Goal: Information Seeking & Learning: Learn about a topic

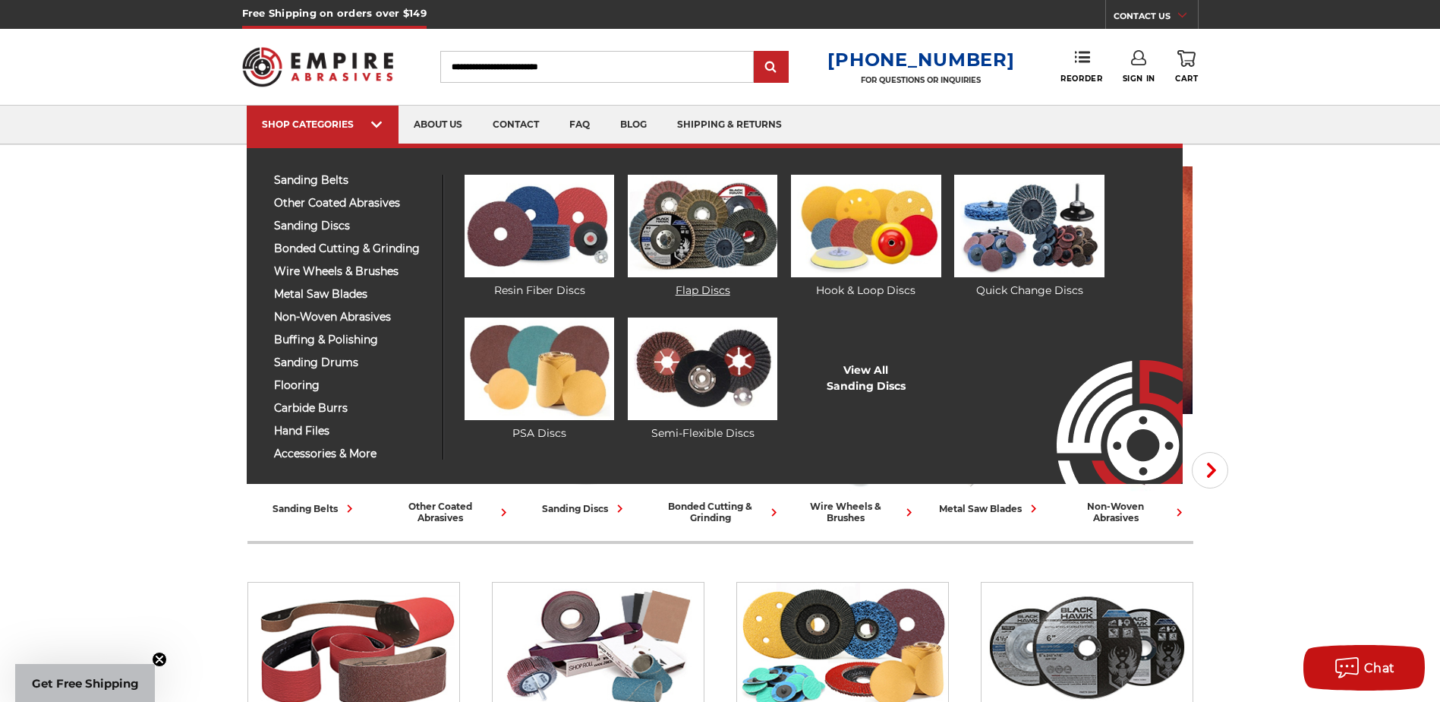
click at [713, 226] on img at bounding box center [703, 226] width 150 height 102
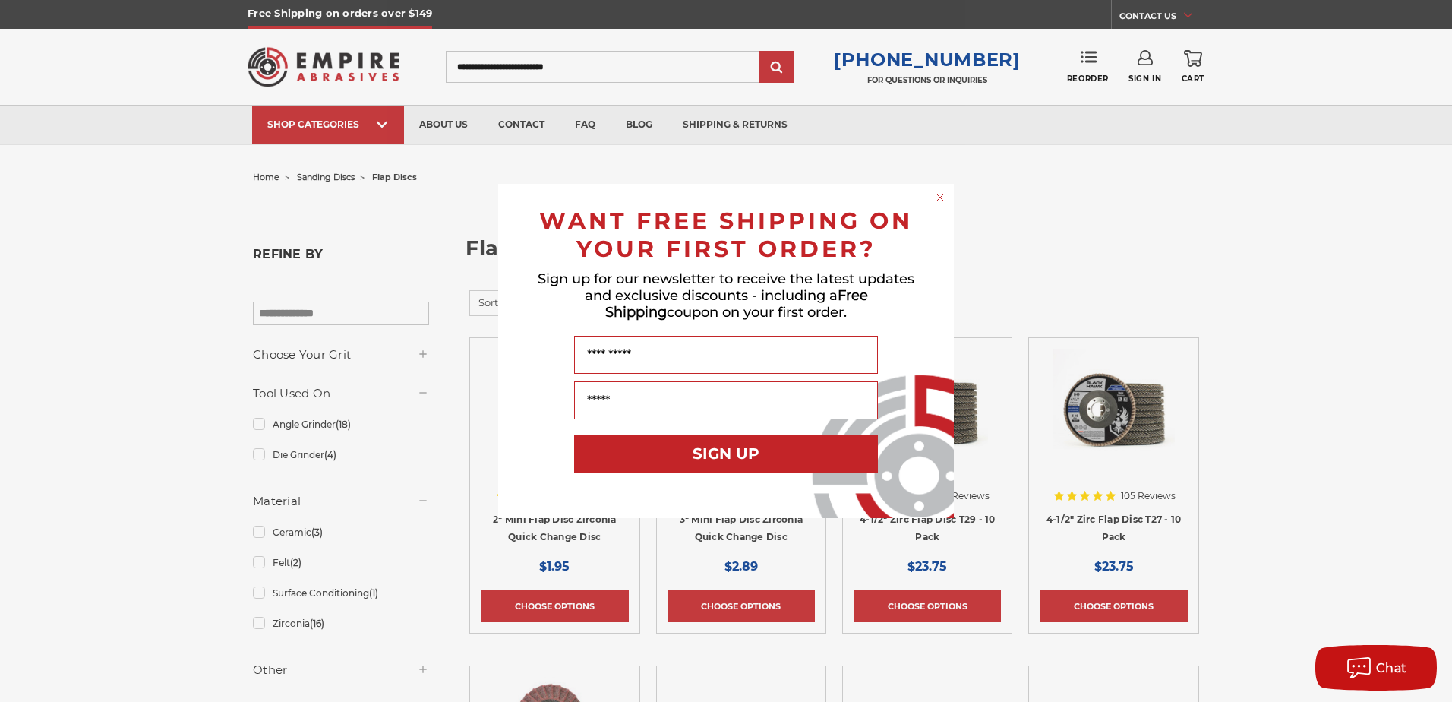
click at [943, 198] on circle "Close dialog" at bounding box center [940, 198] width 14 height 14
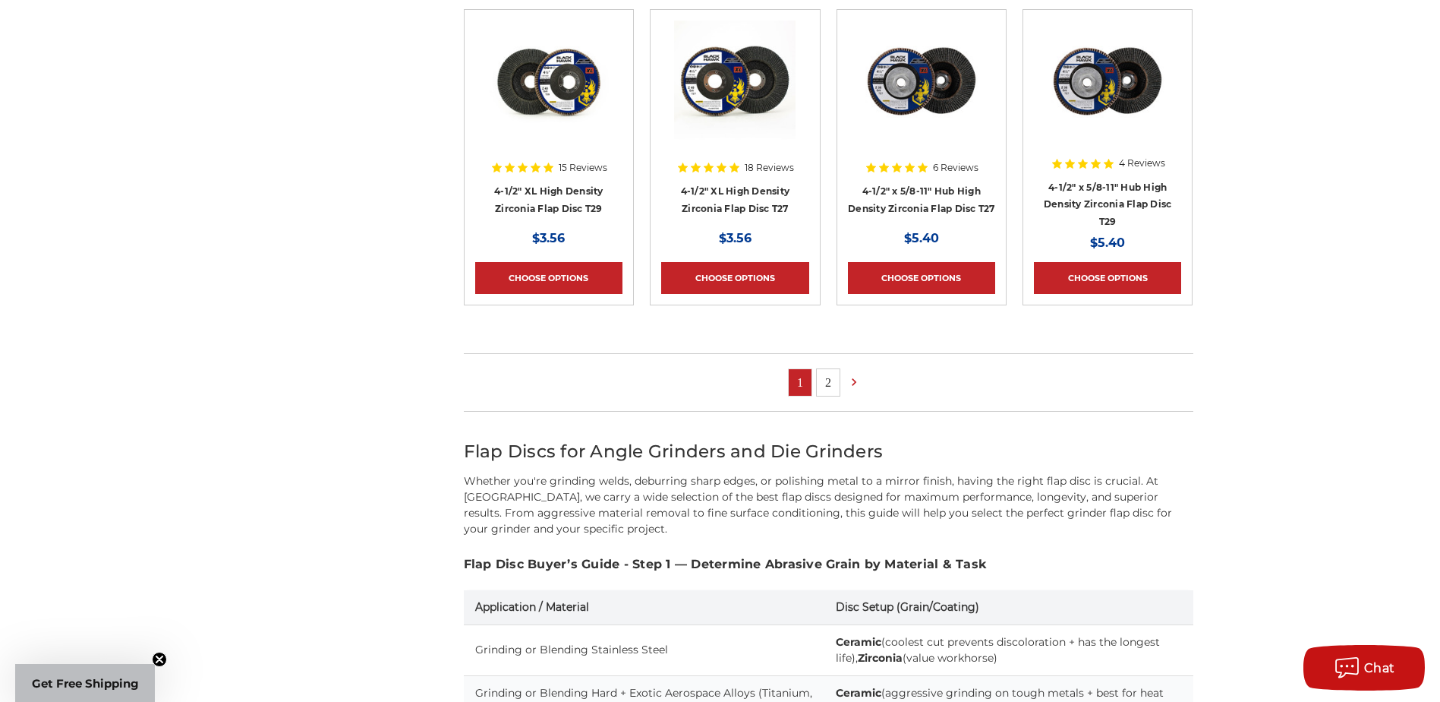
scroll to position [987, 0]
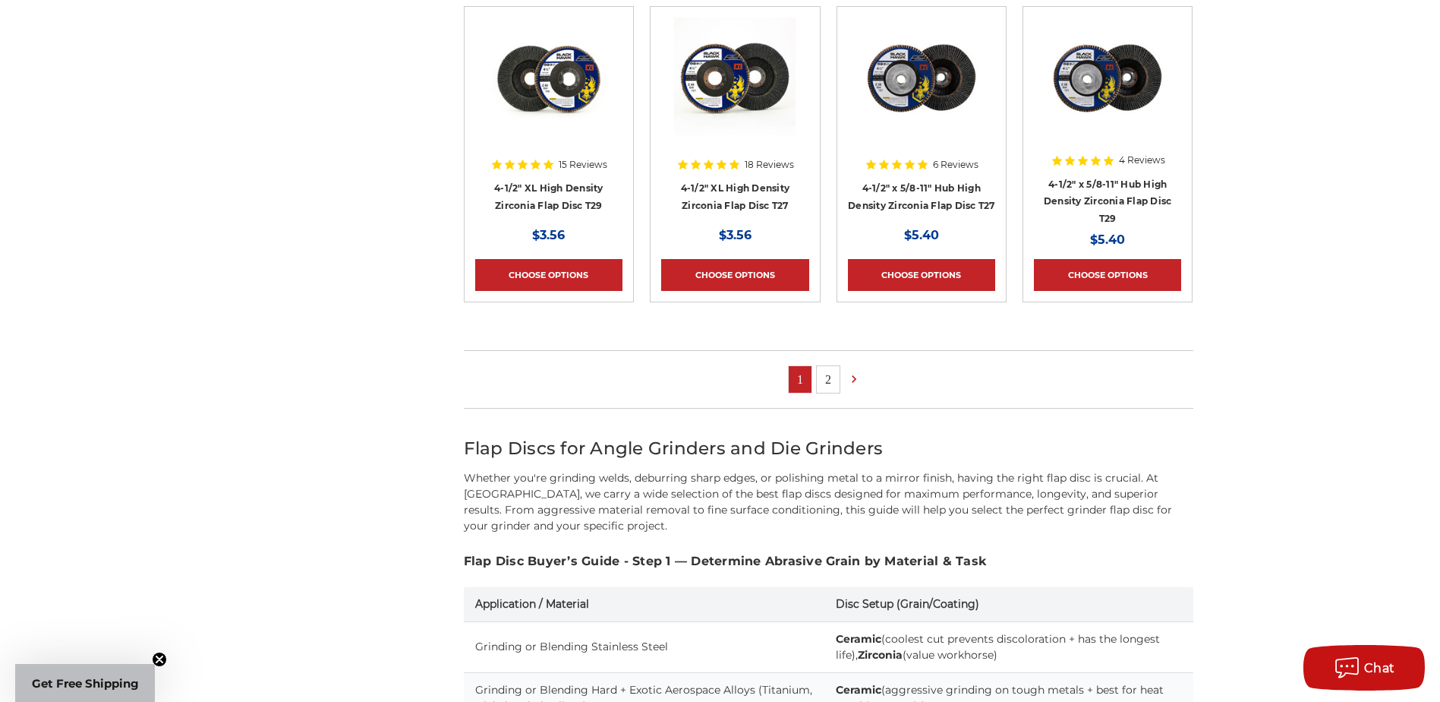
click at [830, 373] on link "2" at bounding box center [828, 379] width 23 height 27
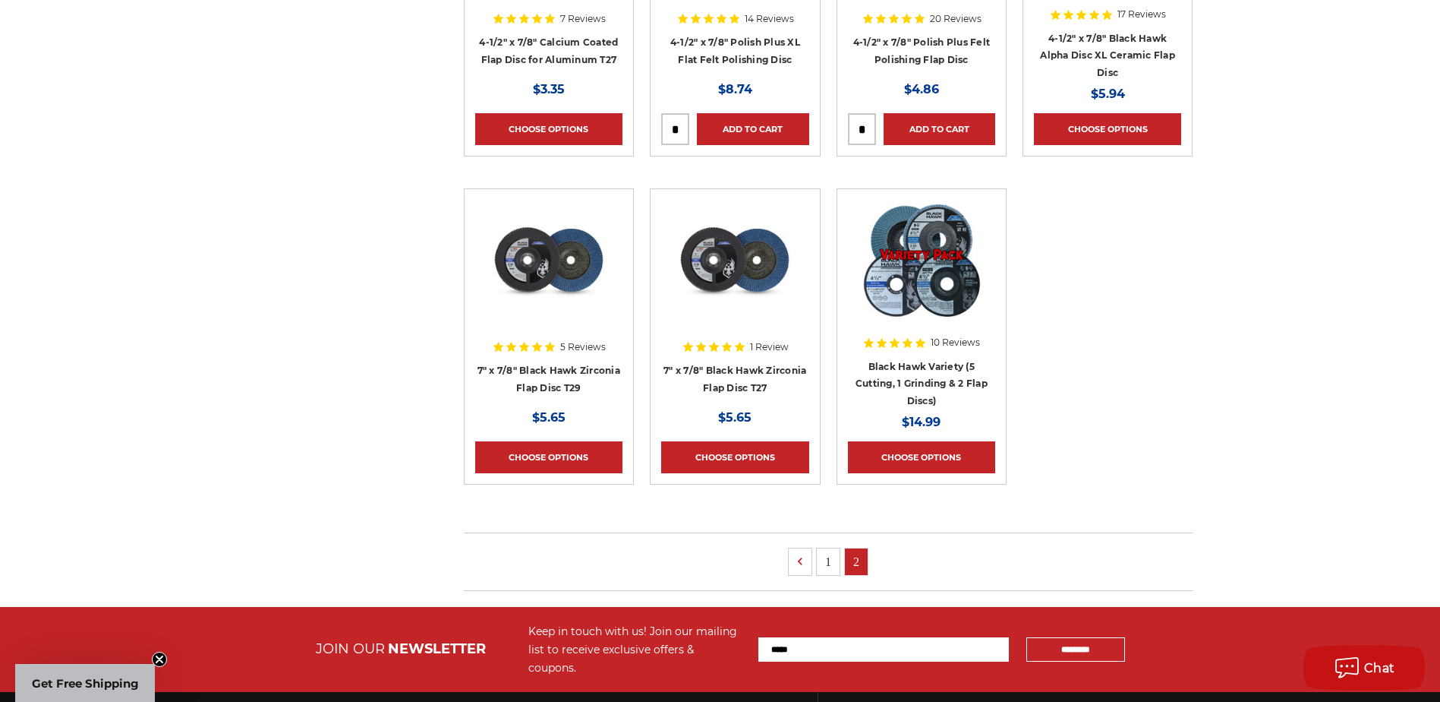
scroll to position [835, 0]
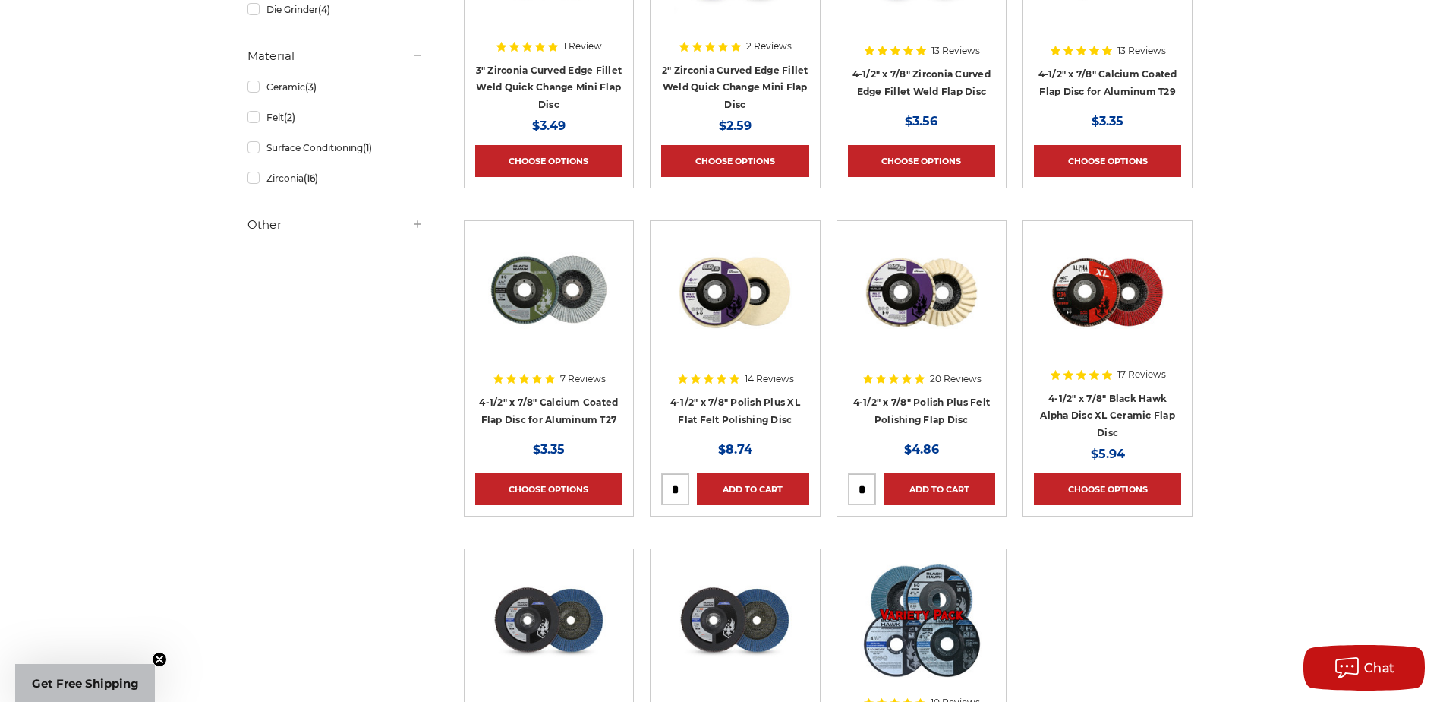
scroll to position [152, 0]
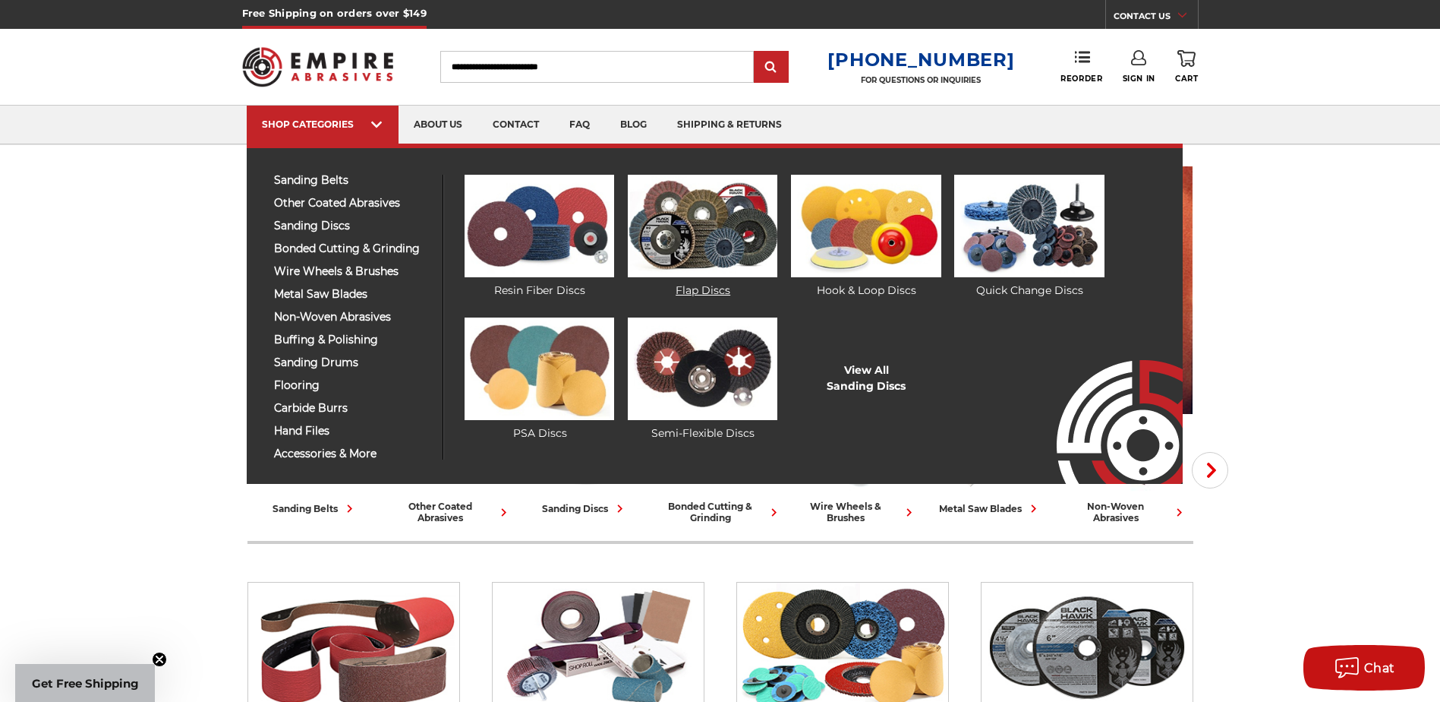
click at [695, 236] on img at bounding box center [703, 226] width 150 height 102
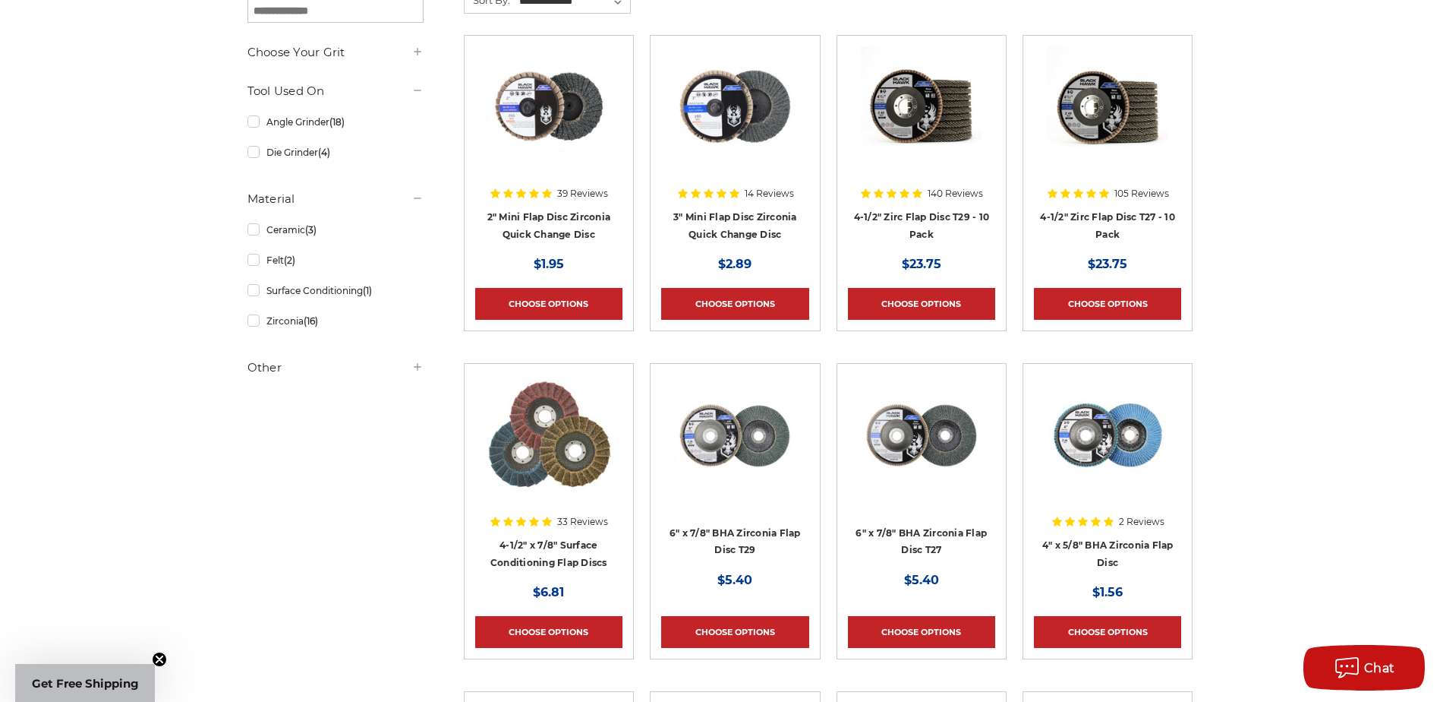
scroll to position [304, 0]
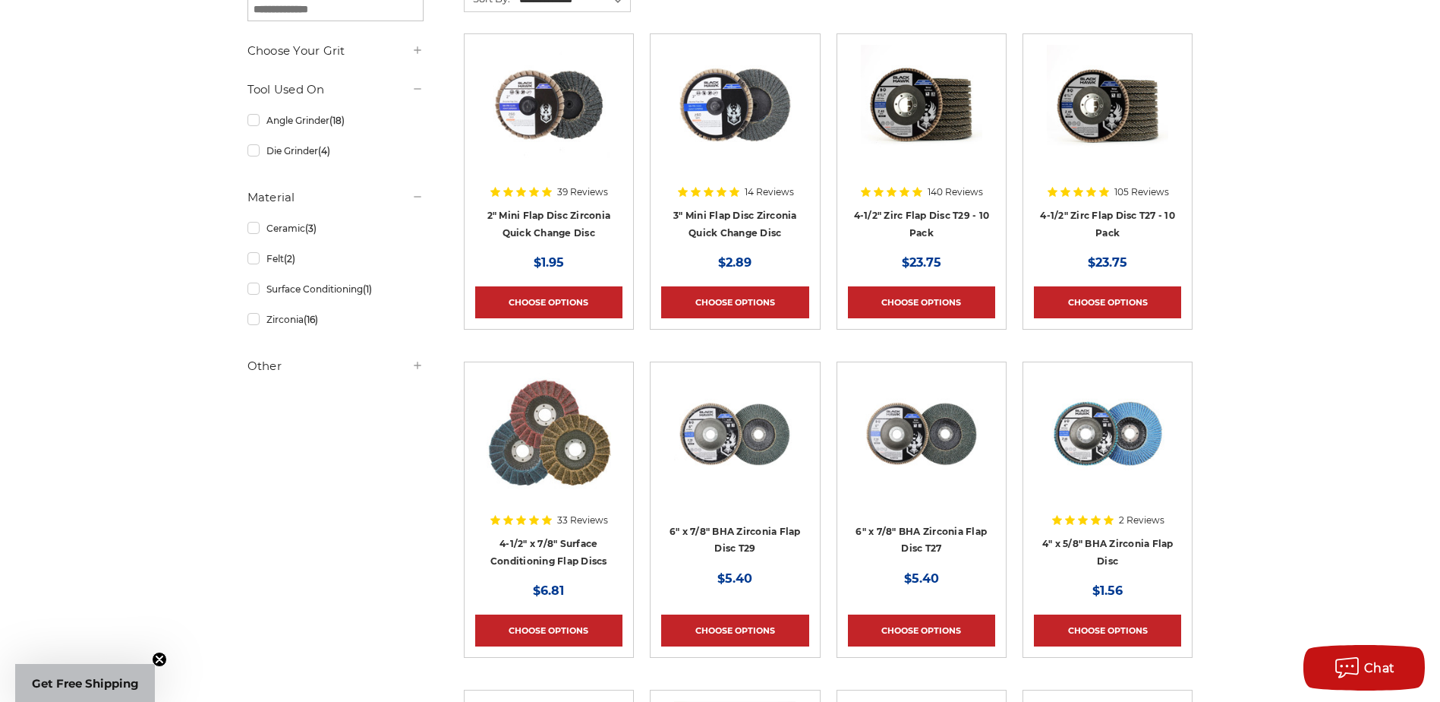
click at [263, 366] on h5 "Other" at bounding box center [336, 366] width 176 height 18
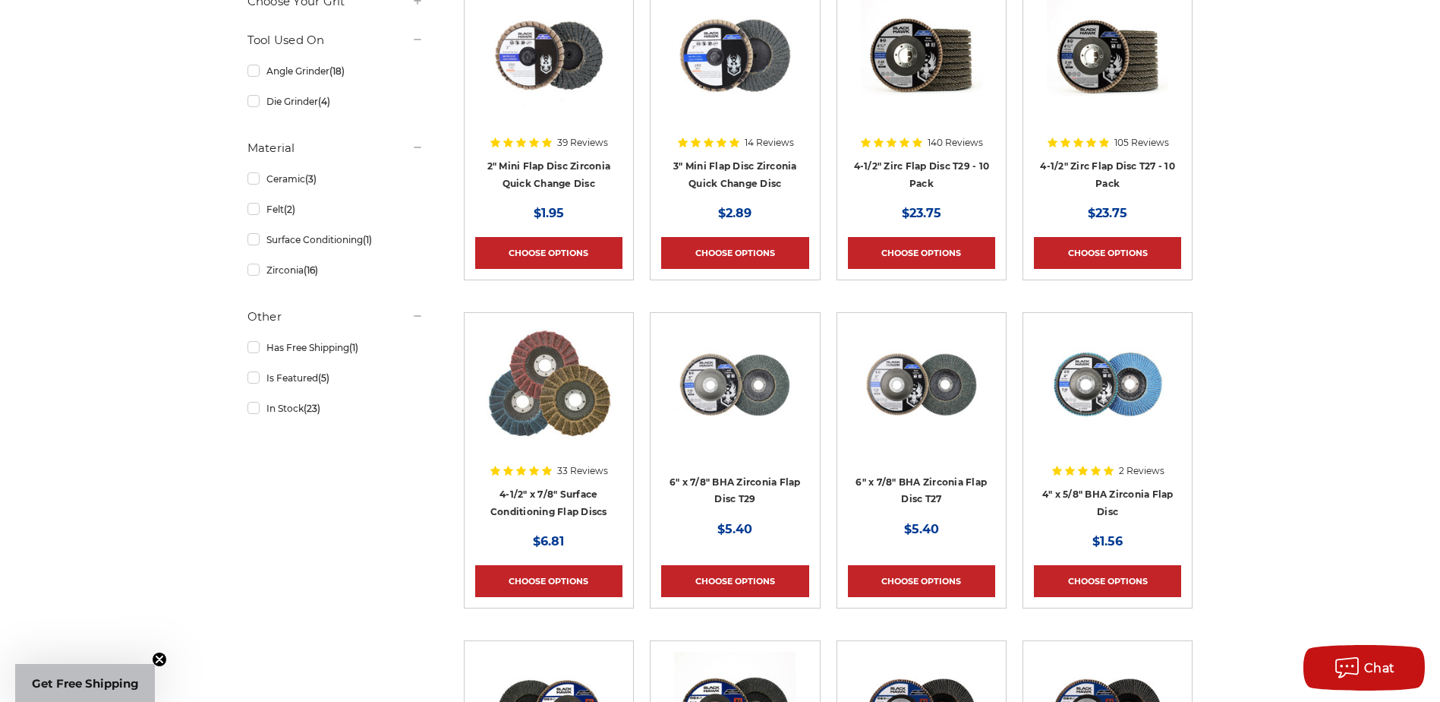
scroll to position [380, 0]
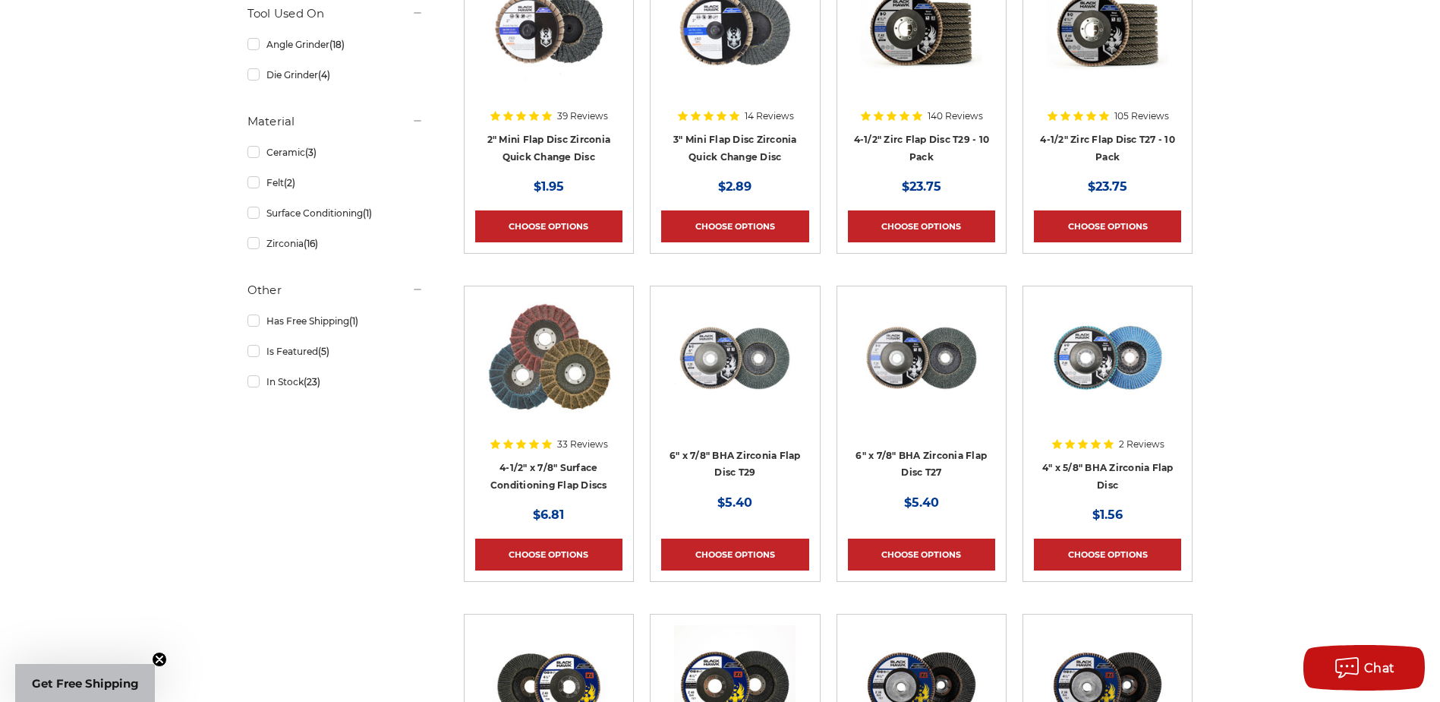
click at [896, 358] on img at bounding box center [921, 357] width 121 height 121
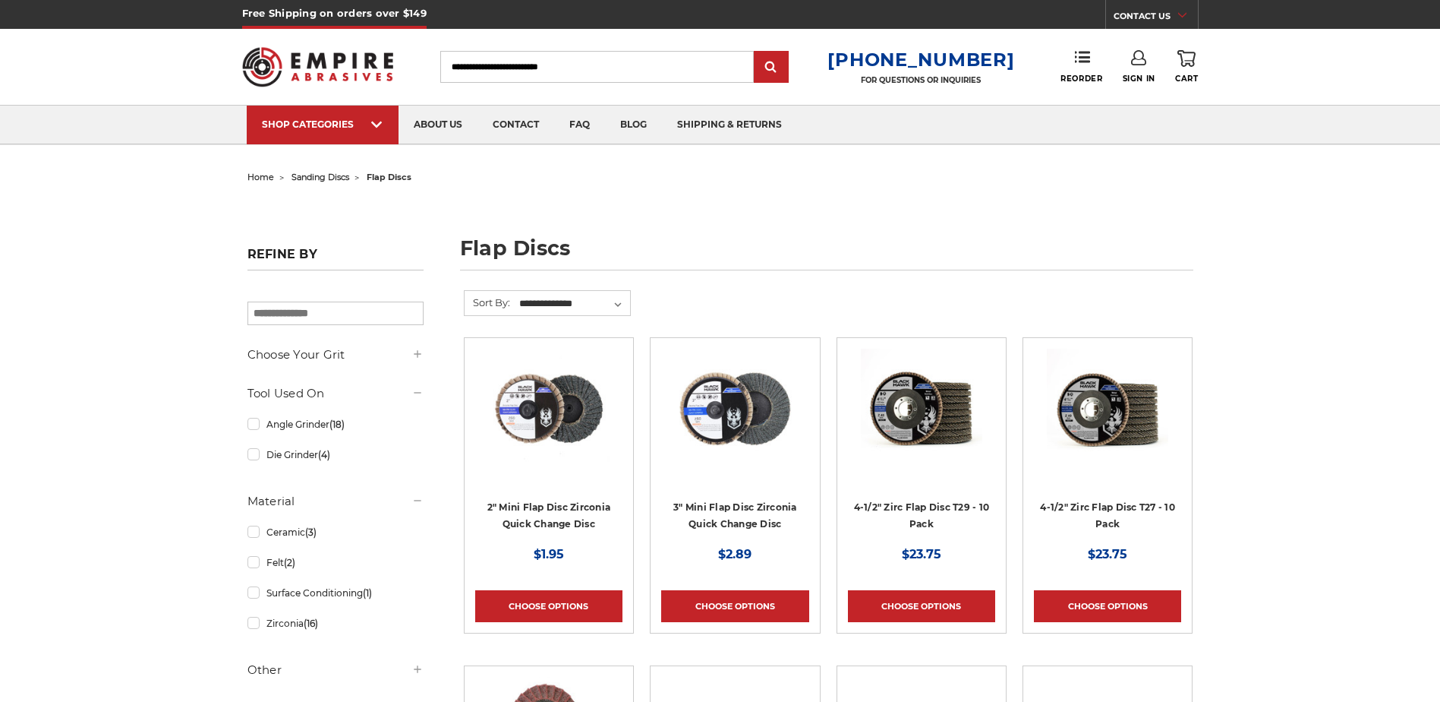
scroll to position [380, 0]
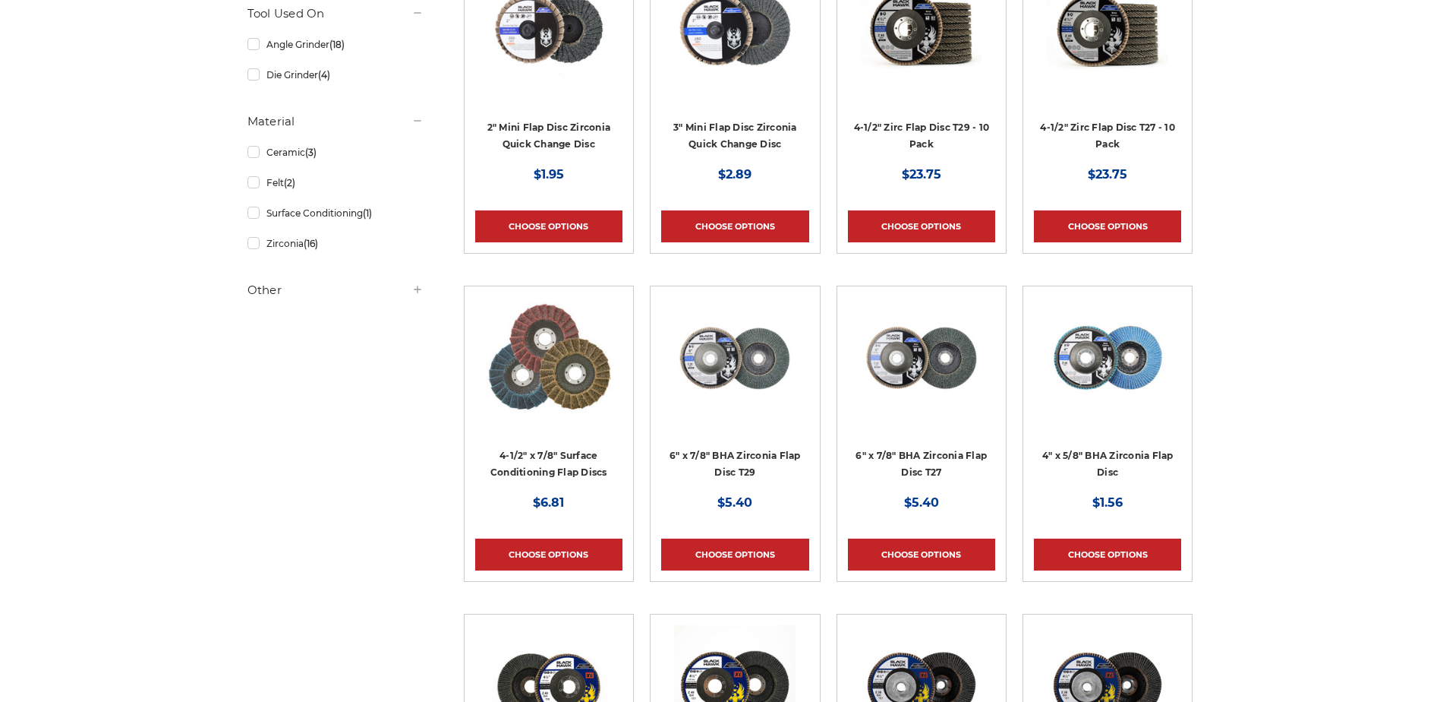
click at [742, 371] on img at bounding box center [734, 357] width 121 height 121
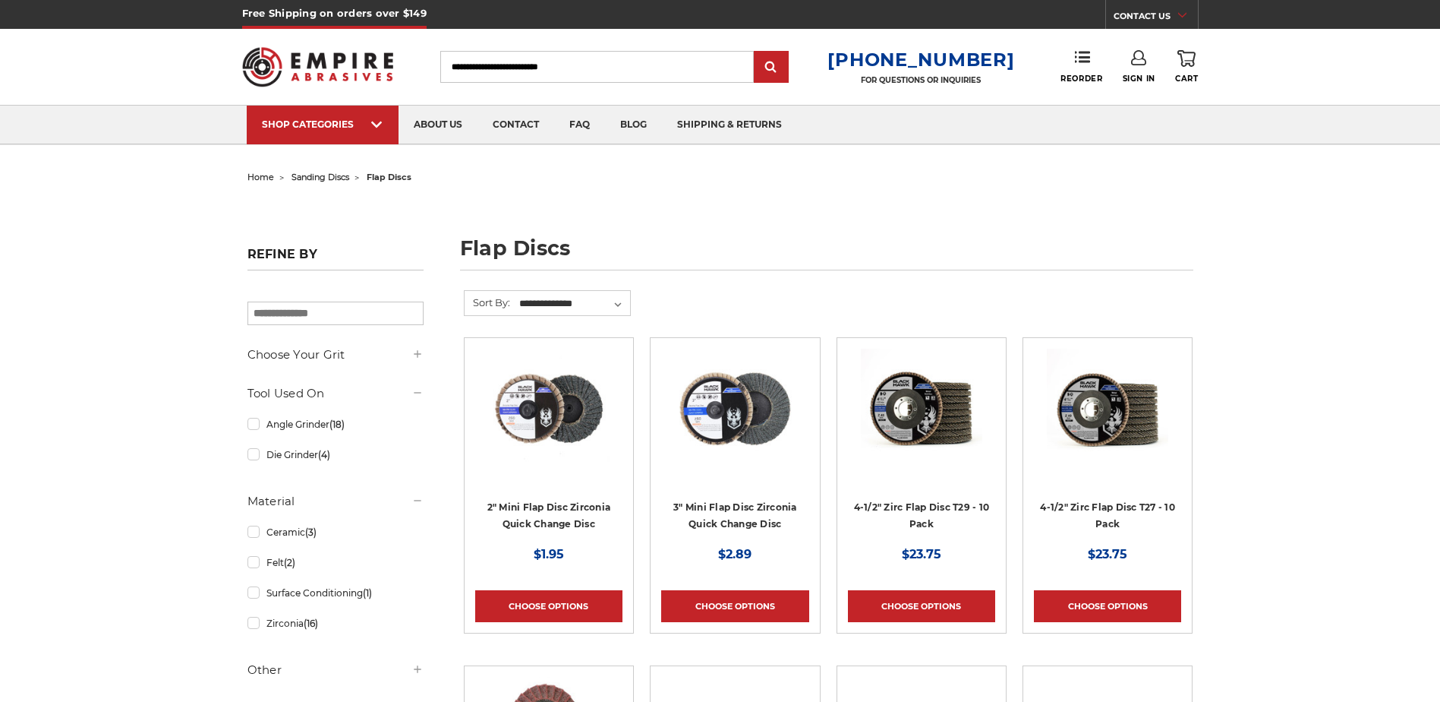
scroll to position [380, 0]
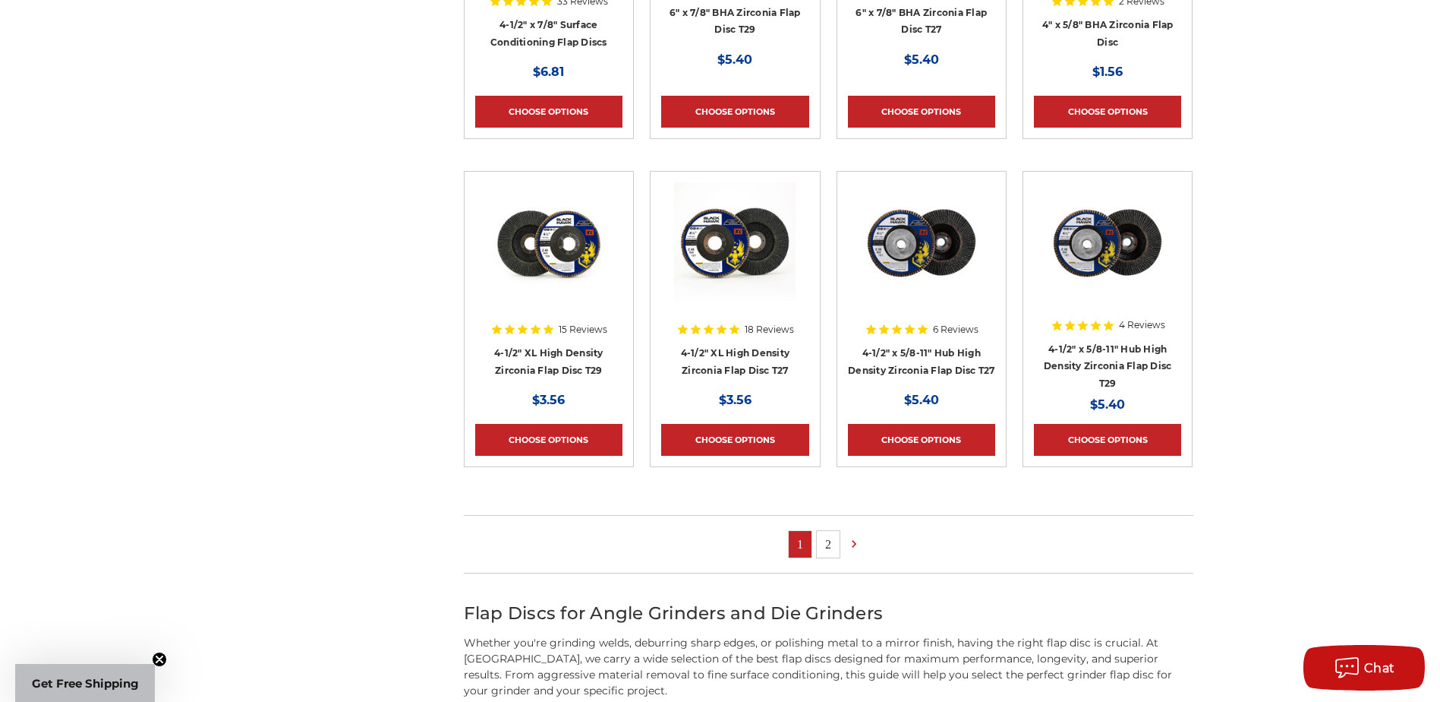
scroll to position [835, 0]
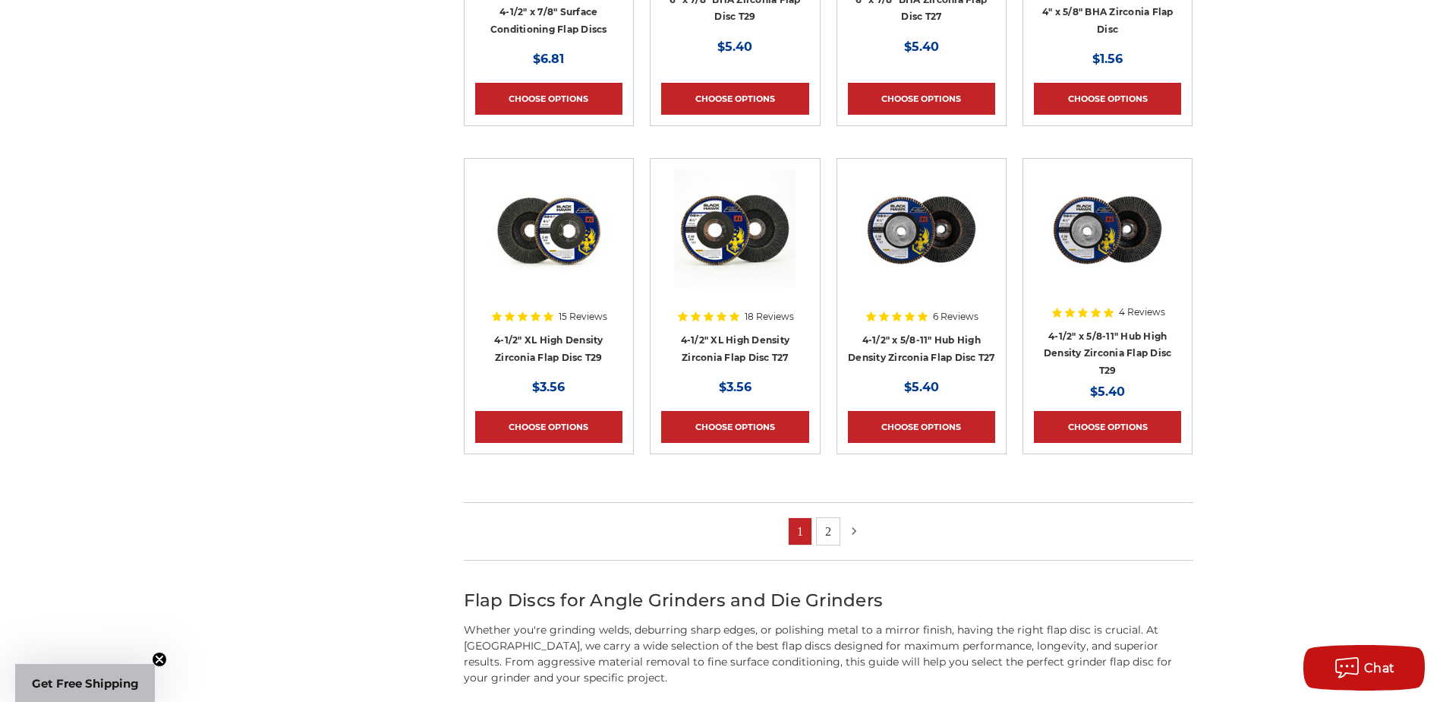
click at [852, 537] on icon at bounding box center [854, 530] width 15 height 17
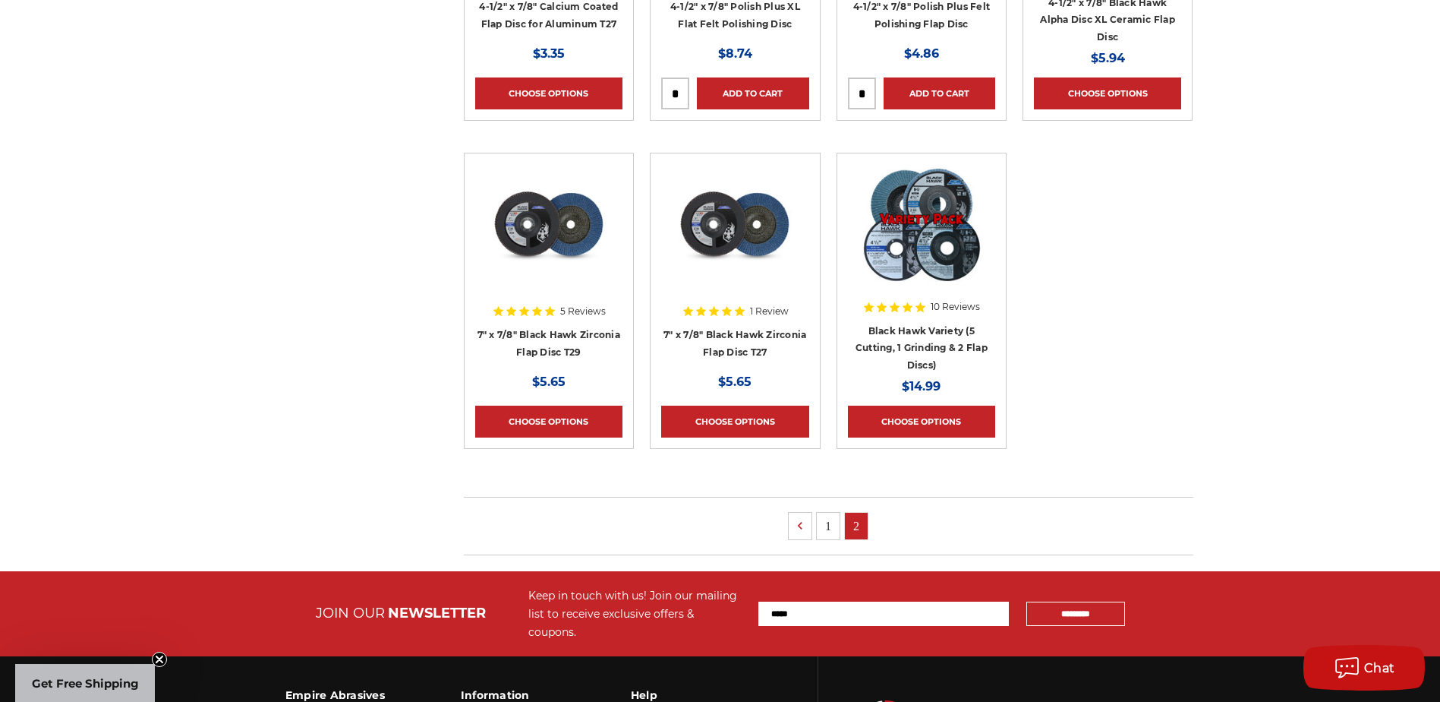
scroll to position [911, 0]
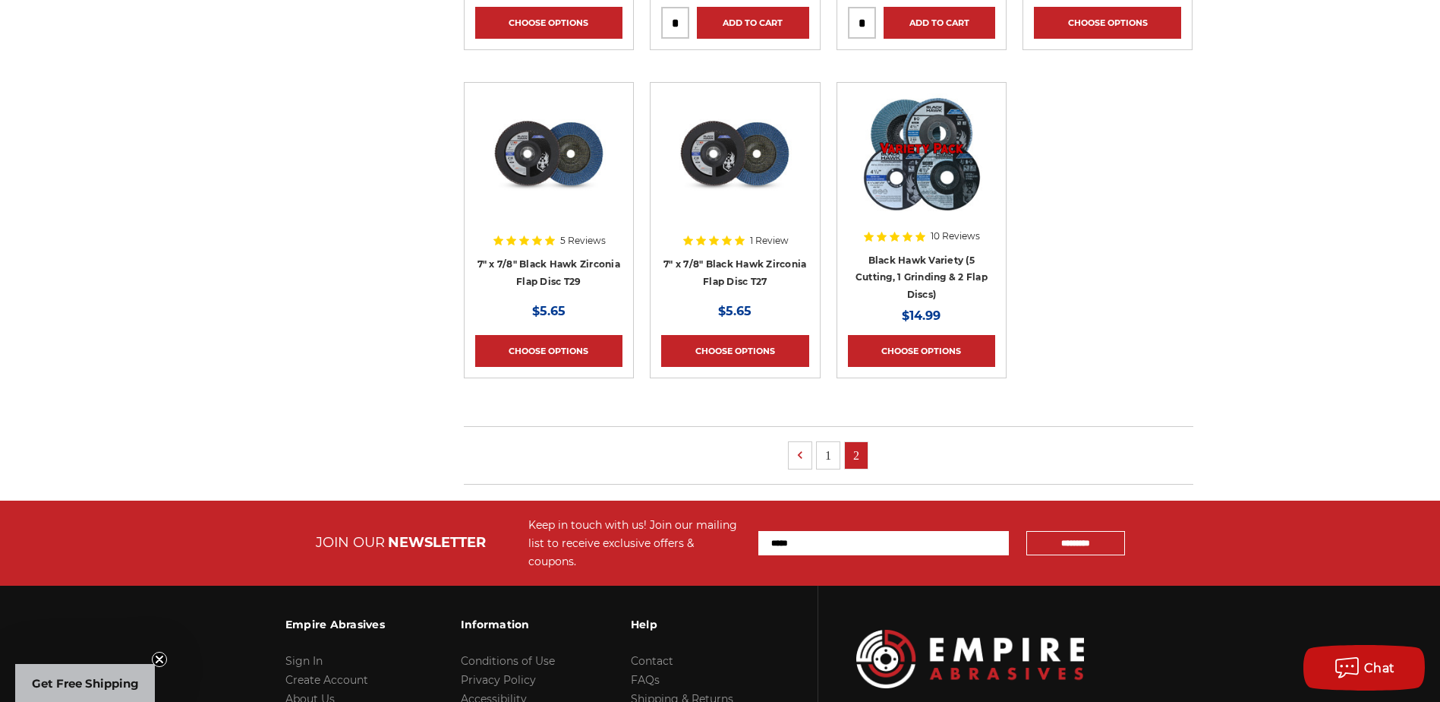
click at [827, 453] on link "1" at bounding box center [828, 455] width 23 height 27
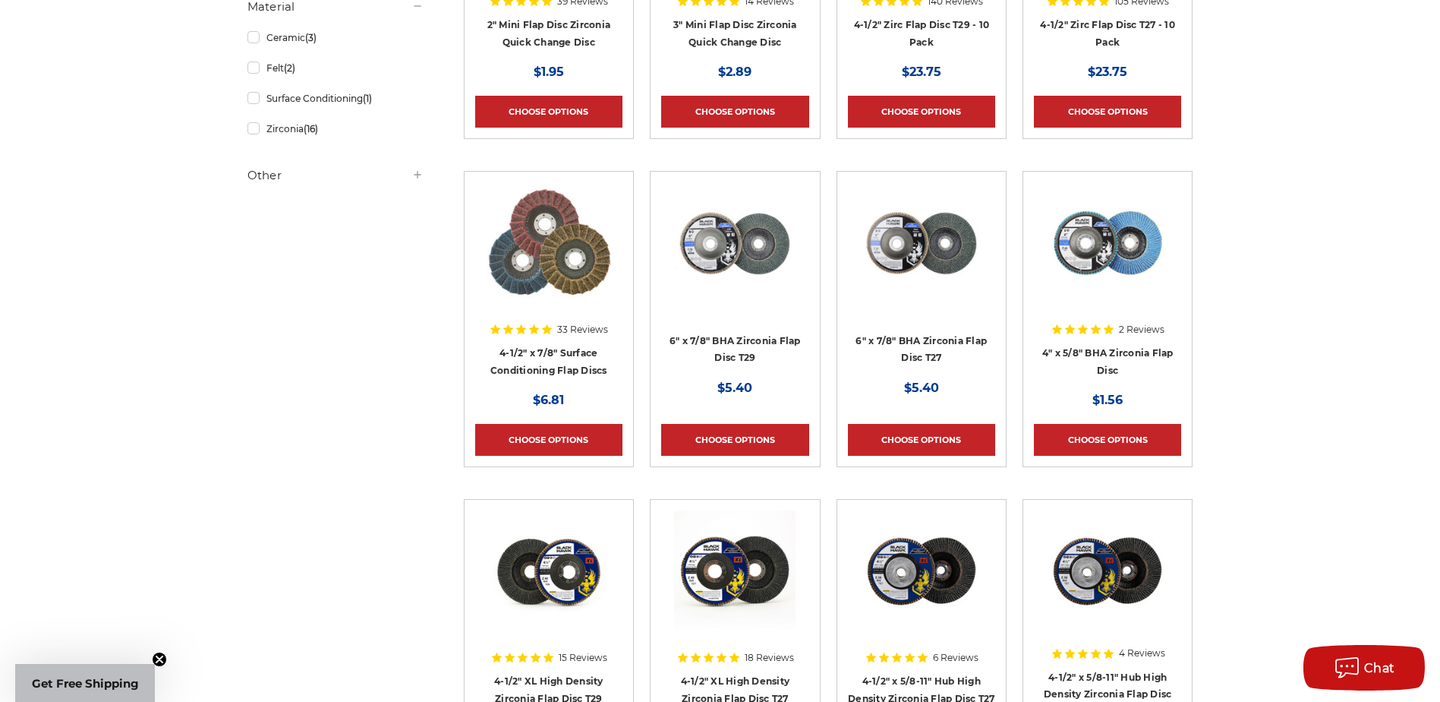
scroll to position [531, 0]
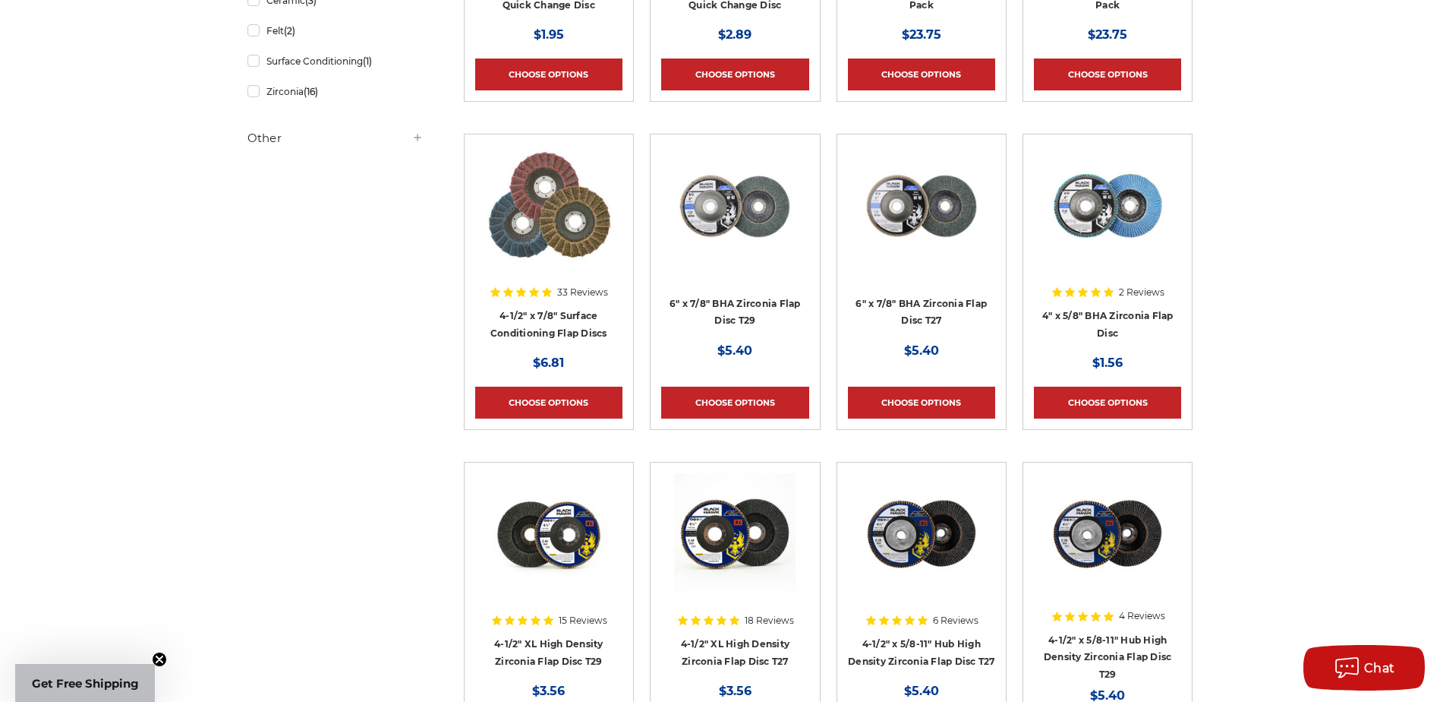
click at [964, 216] on img at bounding box center [921, 205] width 121 height 121
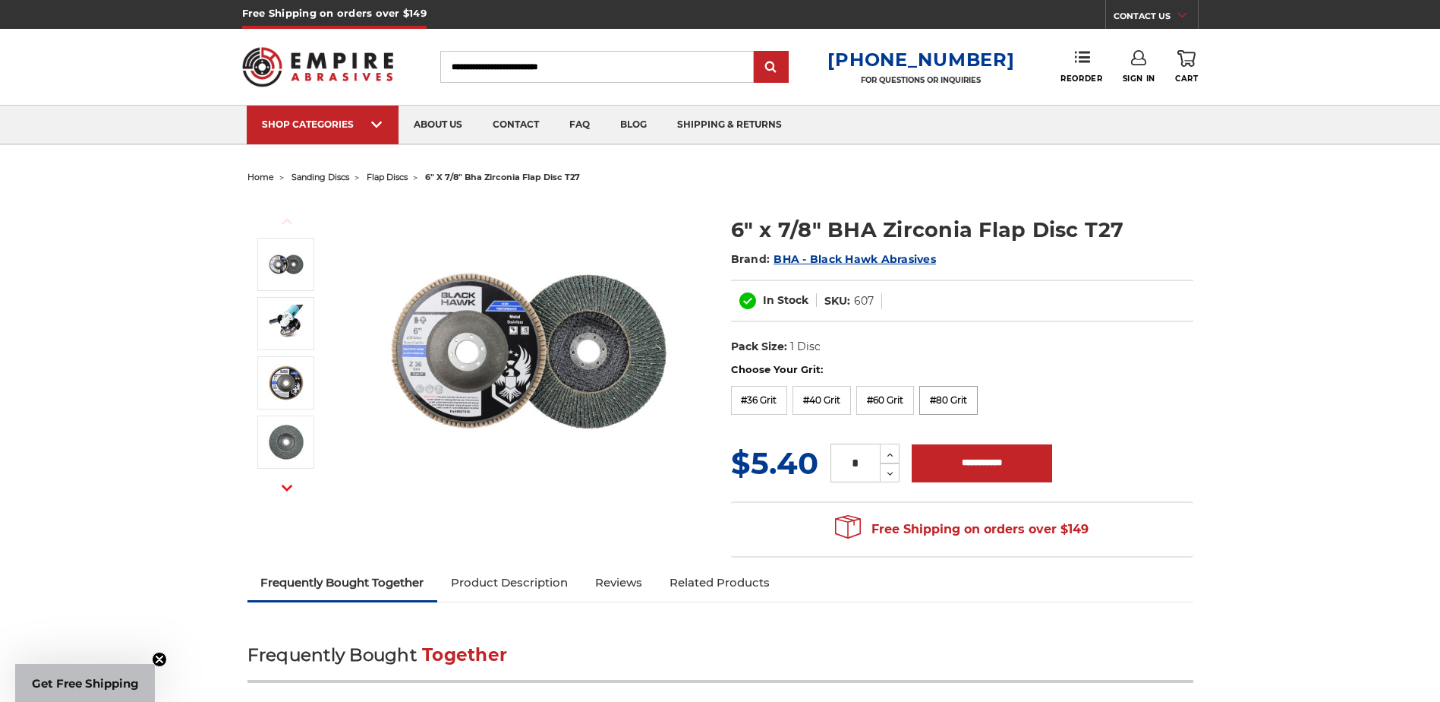
click at [951, 392] on label "#80 Grit" at bounding box center [948, 400] width 58 height 29
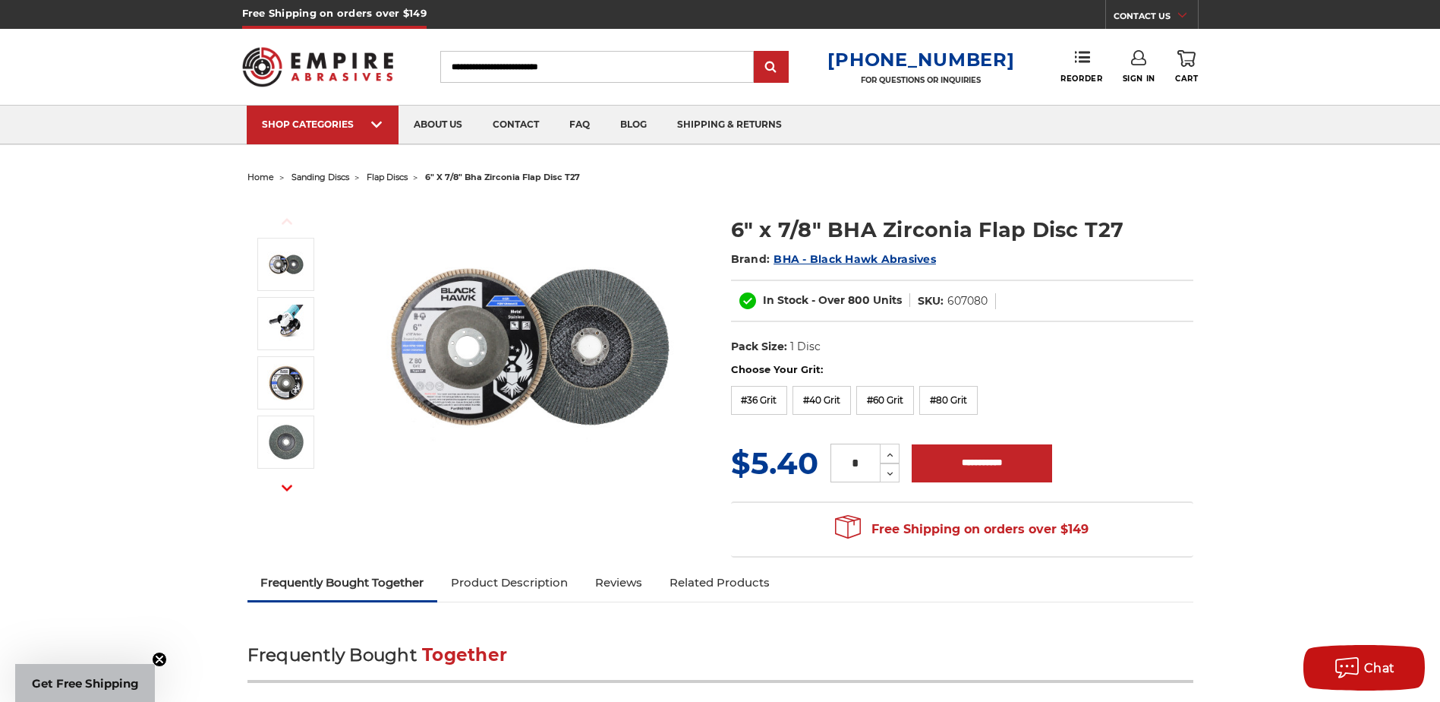
click at [979, 326] on div "6" x 7/8" BHA Zirconia Flap Disc T27 Brand: BHA - Black Hawk Abrasives In Stock…" at bounding box center [962, 288] width 462 height 147
click at [484, 348] on img at bounding box center [529, 351] width 304 height 304
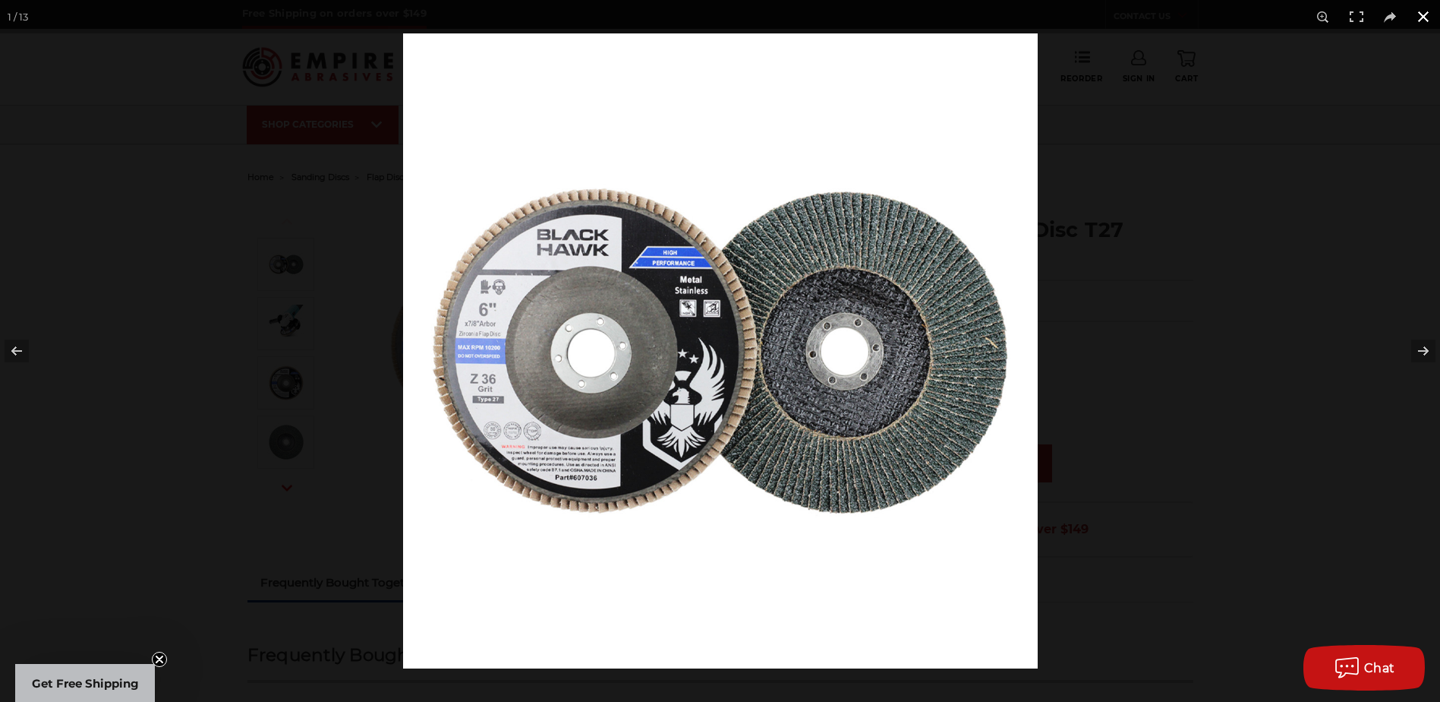
click at [1421, 21] on button at bounding box center [1423, 16] width 33 height 33
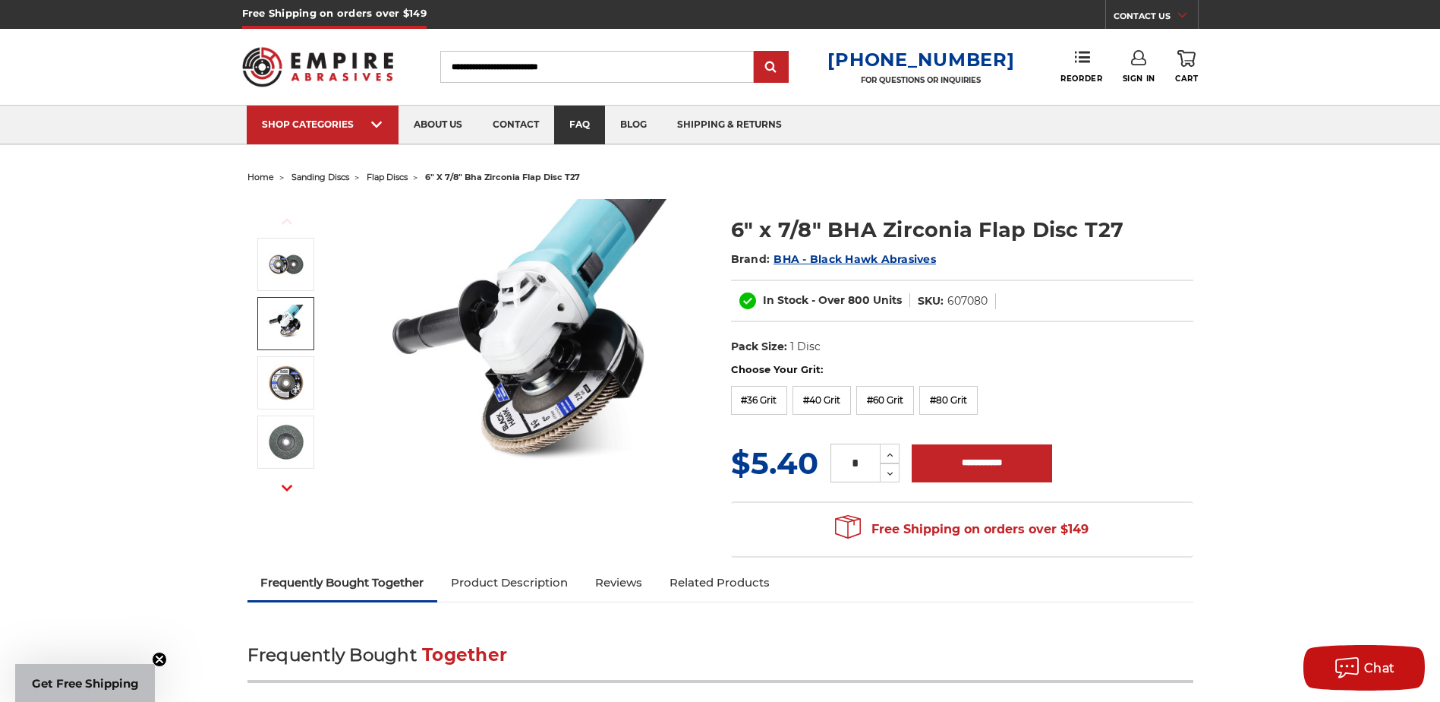
click at [580, 112] on link "faq" at bounding box center [579, 125] width 51 height 39
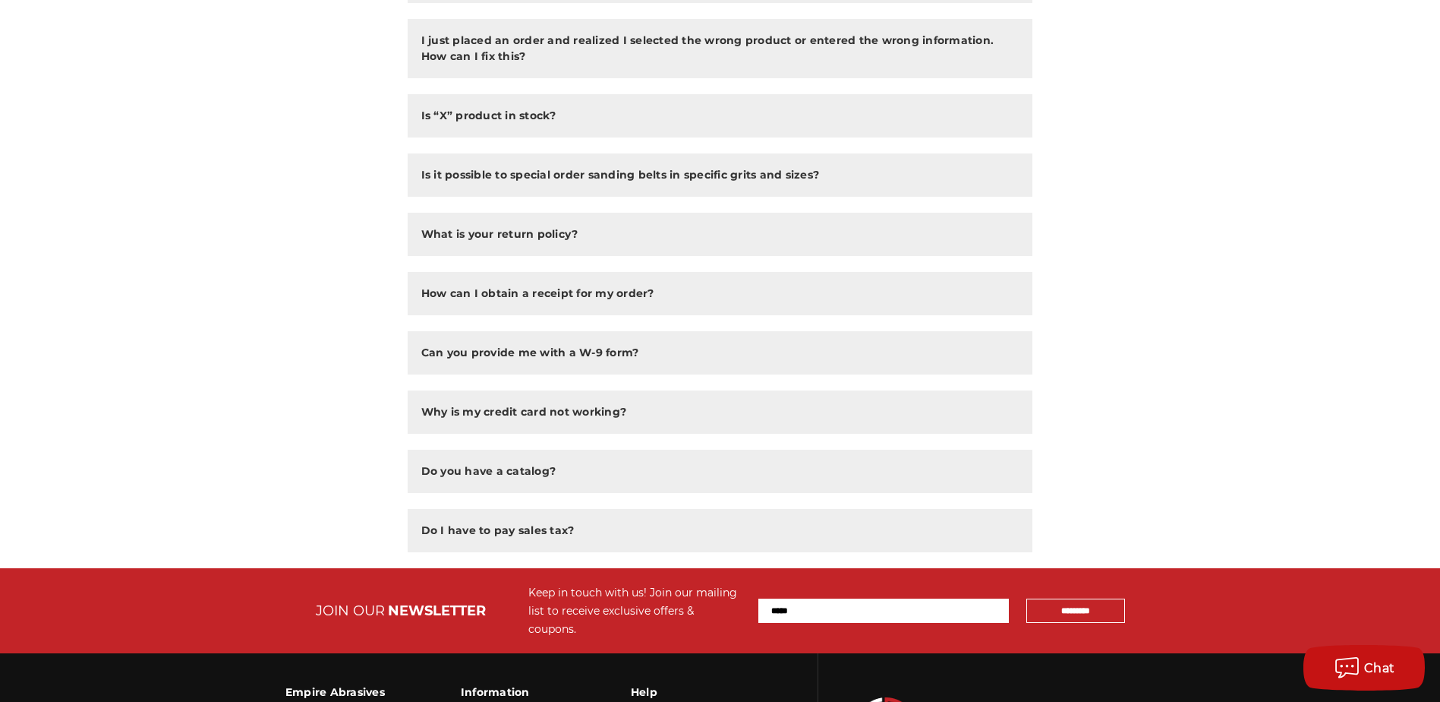
scroll to position [1114, 0]
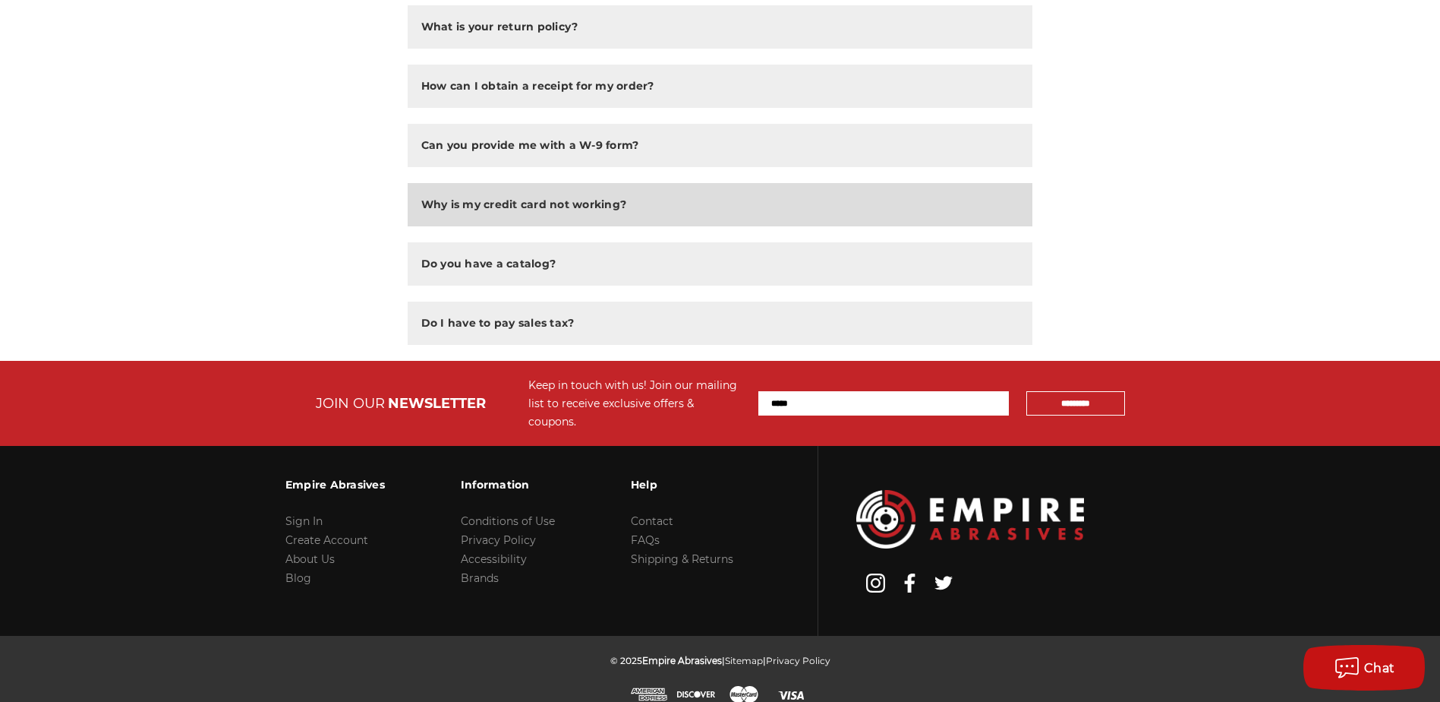
click at [446, 216] on button "Why is my credit card not working?" at bounding box center [721, 204] width 626 height 43
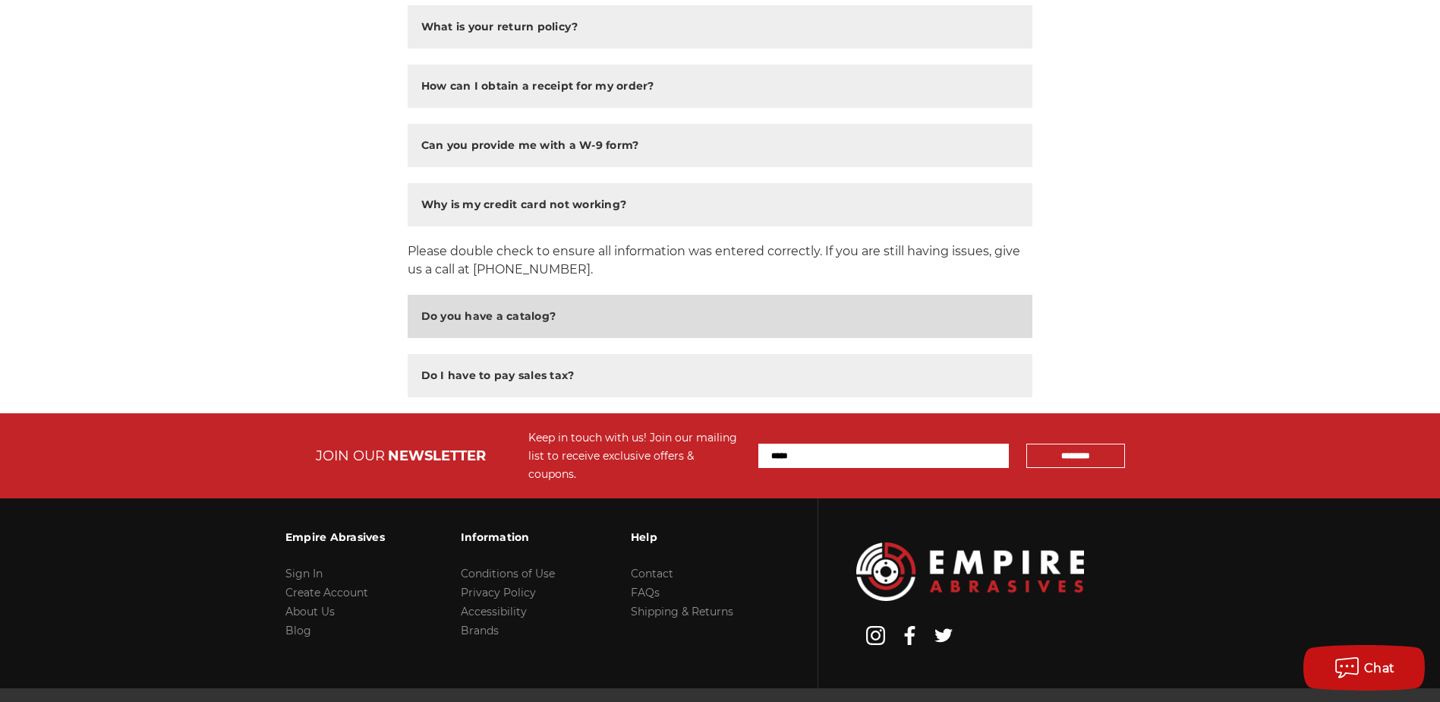
click at [465, 308] on h2 "Do you have a catalog?" at bounding box center [488, 316] width 135 height 16
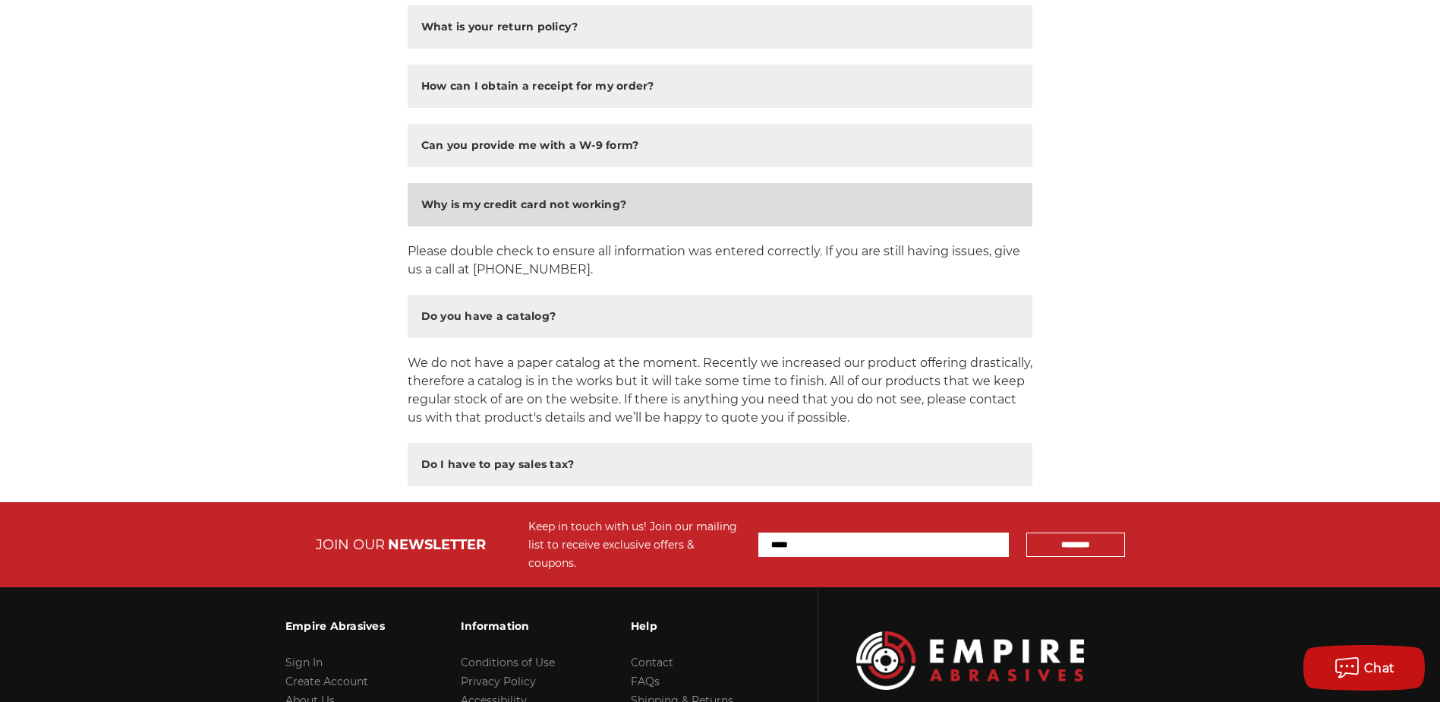
click at [478, 207] on h2 "Why is my credit card not working?" at bounding box center [524, 205] width 206 height 16
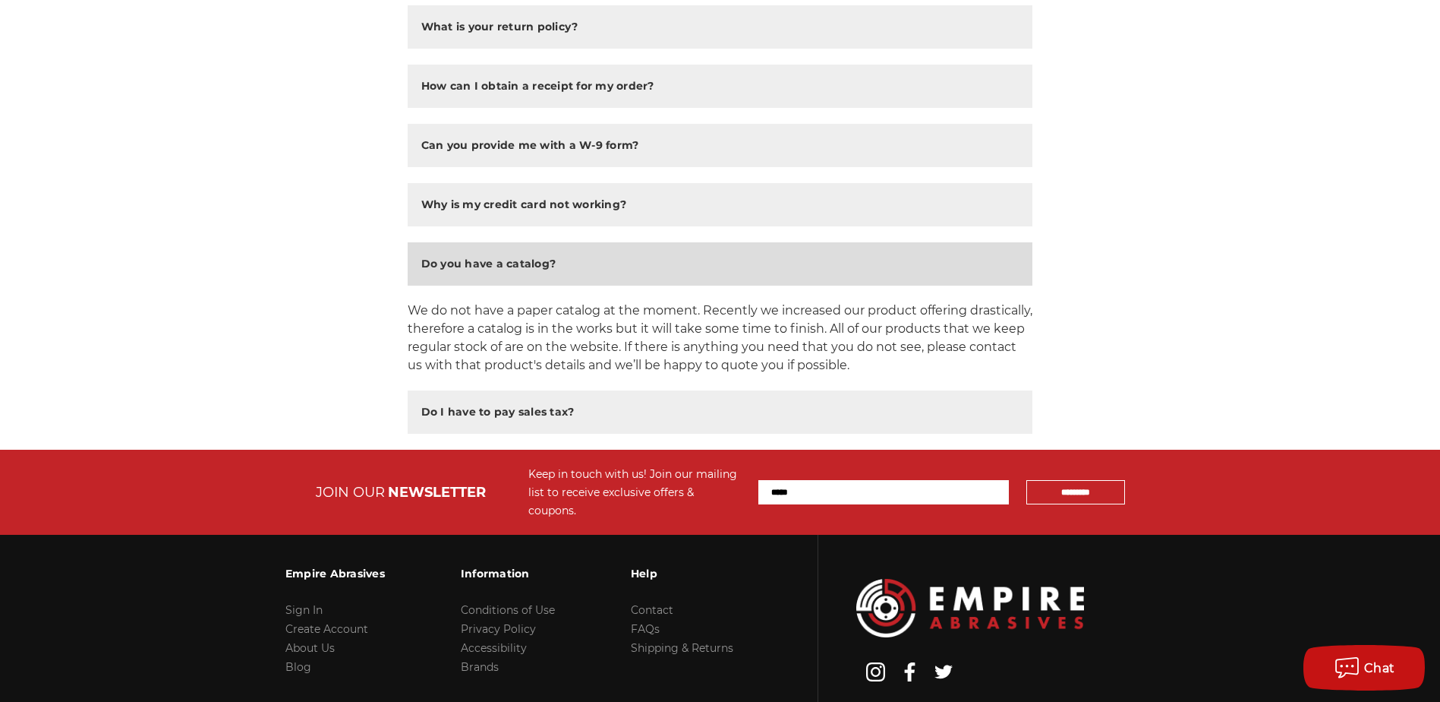
click at [490, 262] on h2 "Do you have a catalog?" at bounding box center [488, 264] width 135 height 16
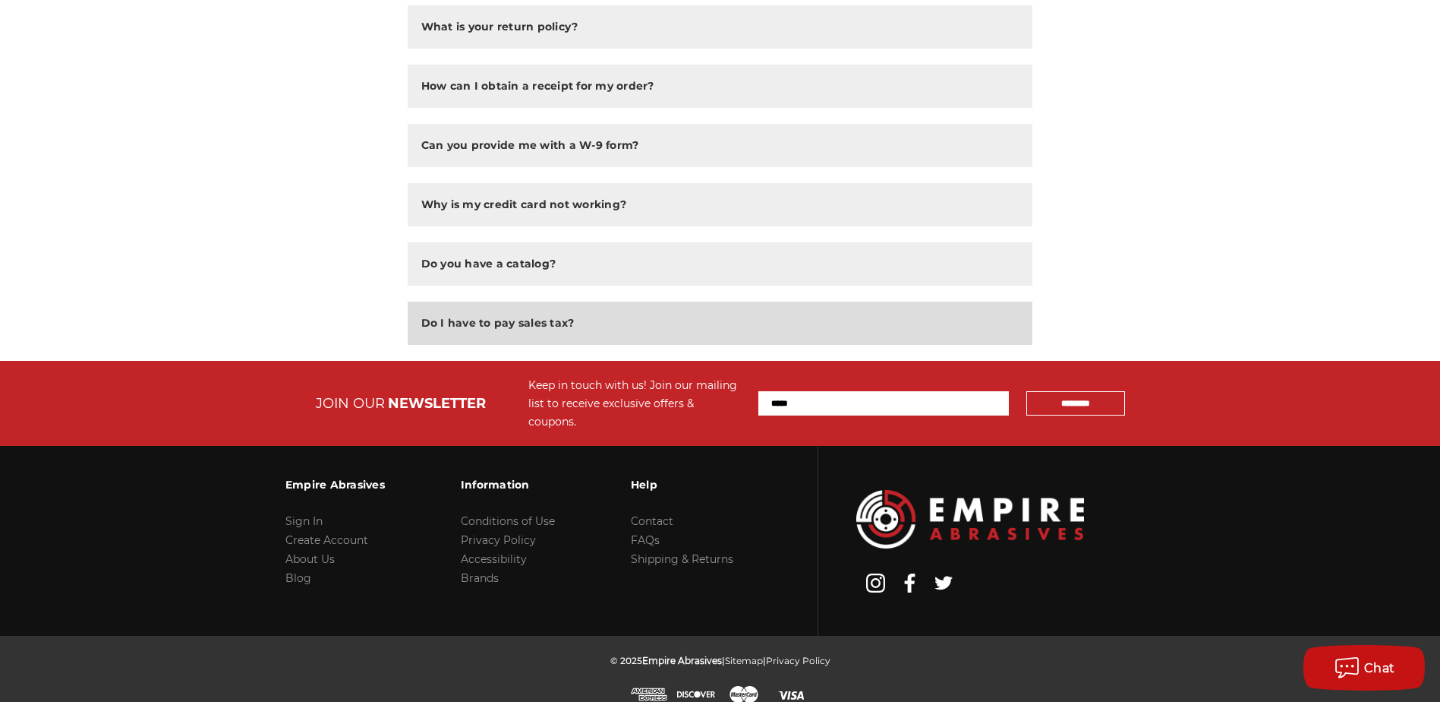
click at [492, 323] on h2 "Do I have to pay sales tax?" at bounding box center [497, 323] width 153 height 16
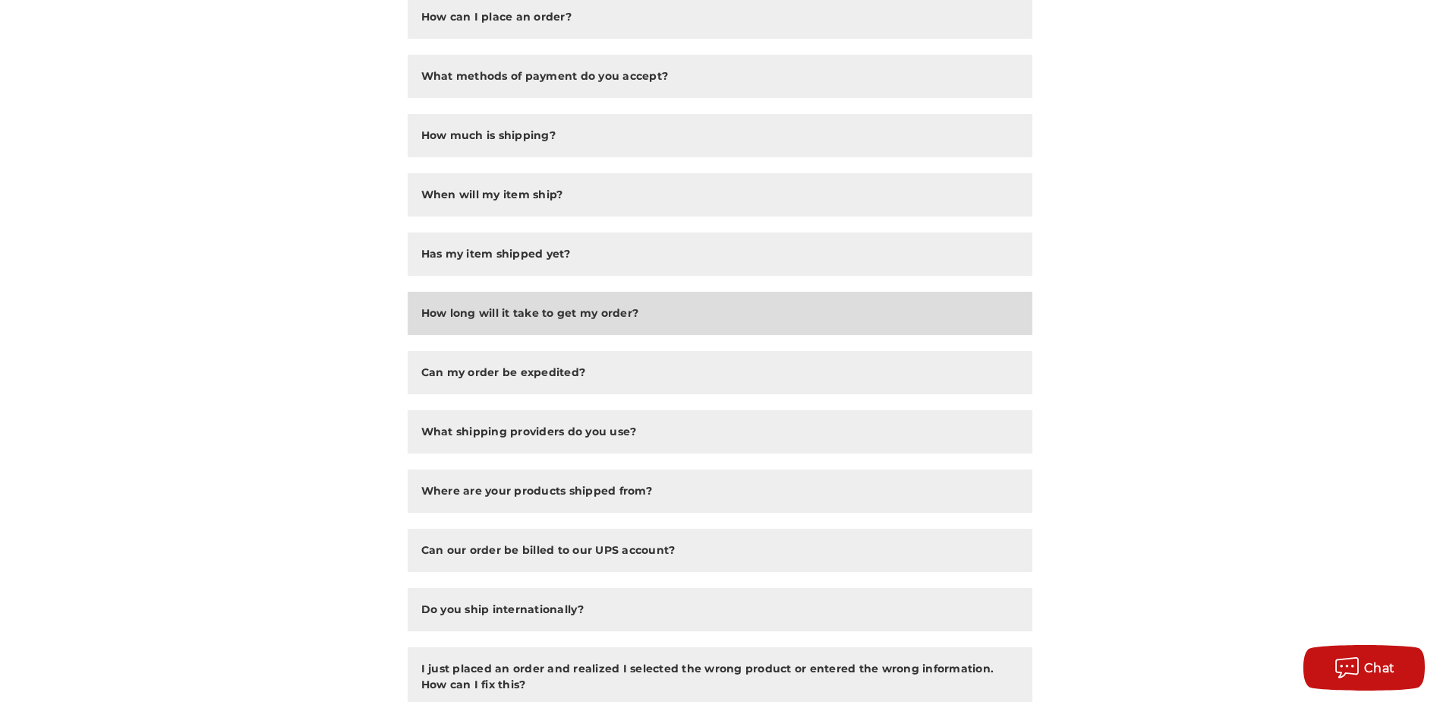
scroll to position [51, 0]
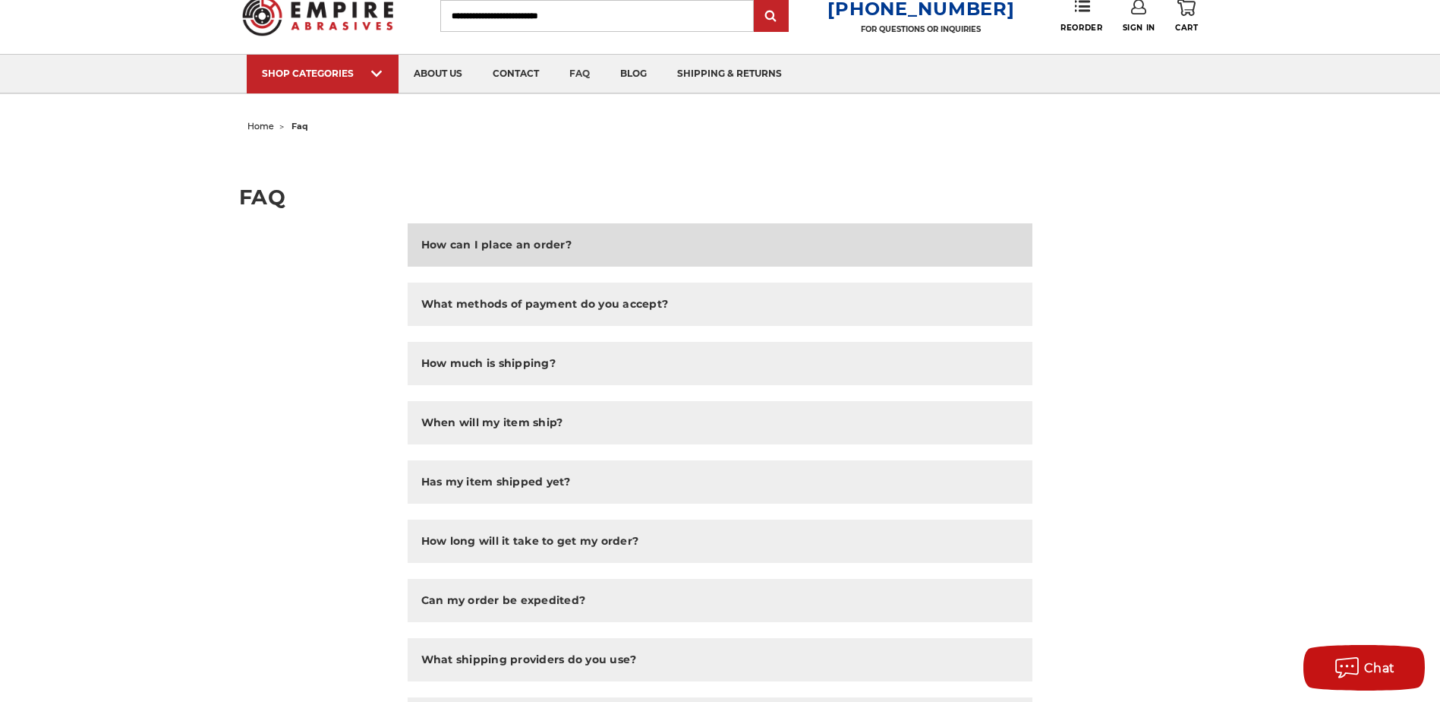
click at [528, 244] on h2 "How can I place an order?" at bounding box center [496, 245] width 150 height 16
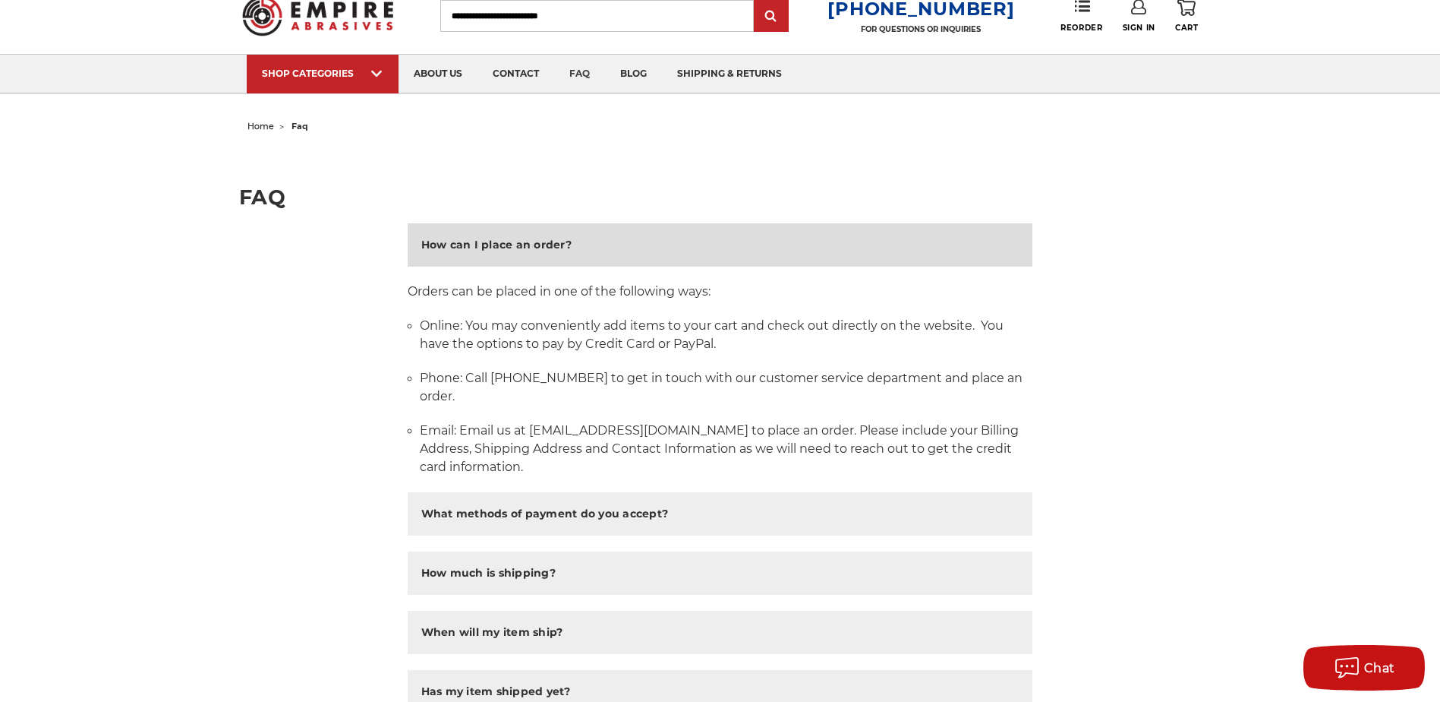
click at [528, 244] on h2 "How can I place an order?" at bounding box center [496, 245] width 150 height 16
